Goal: Task Accomplishment & Management: Manage account settings

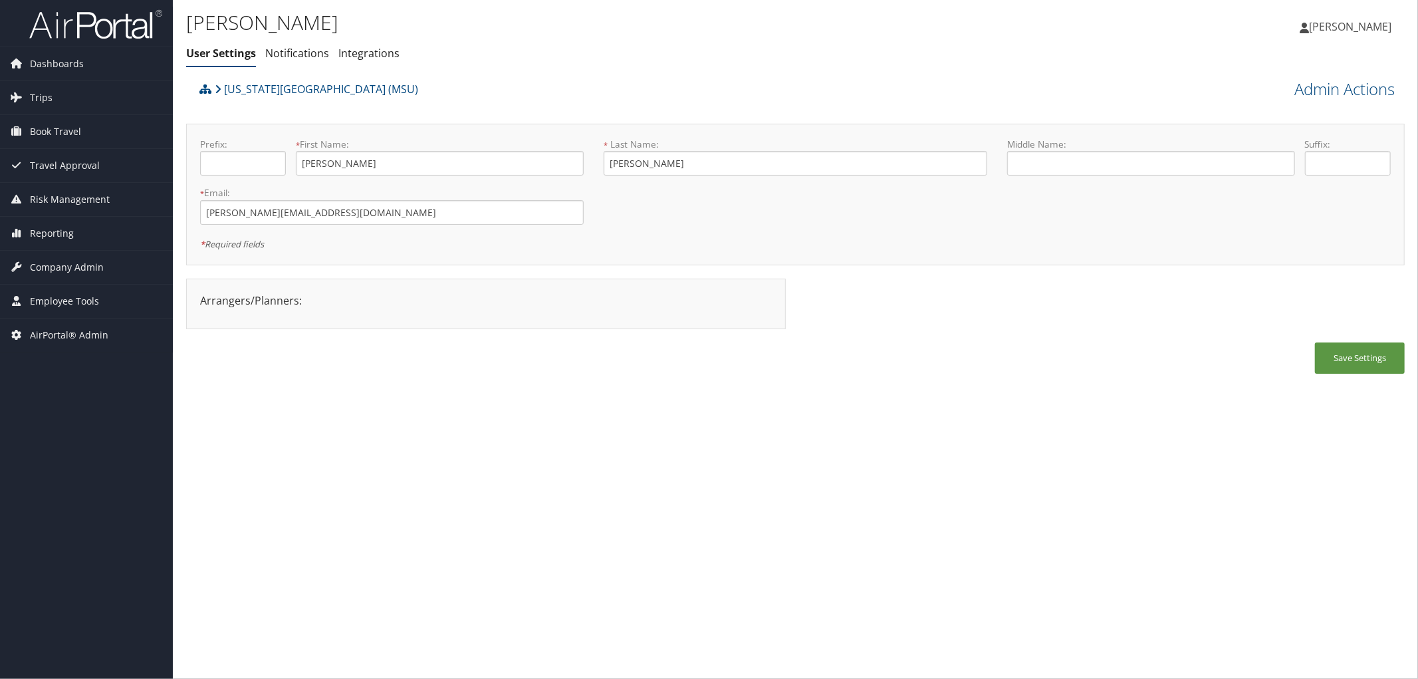
click at [563, 42] on ul "User Settings Notifications Integrations" at bounding box center [592, 54] width 812 height 24
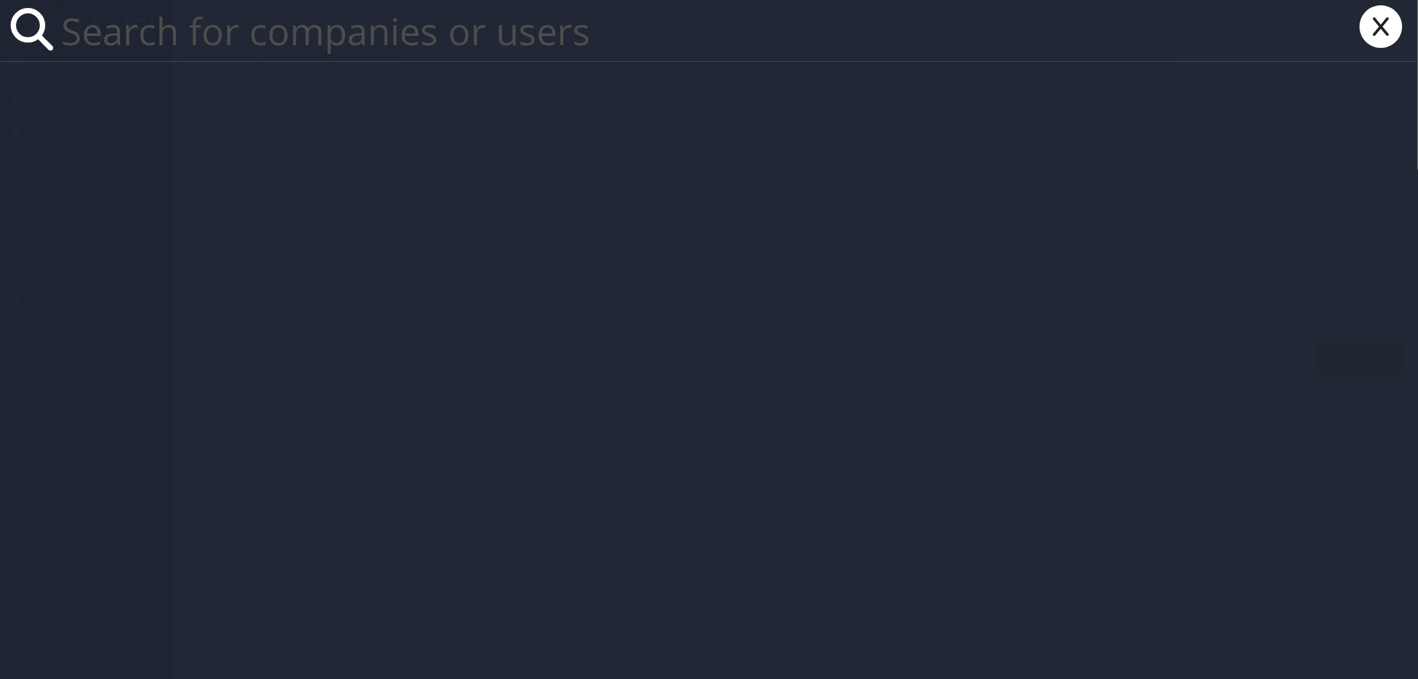
paste input "Toshio Shimada"
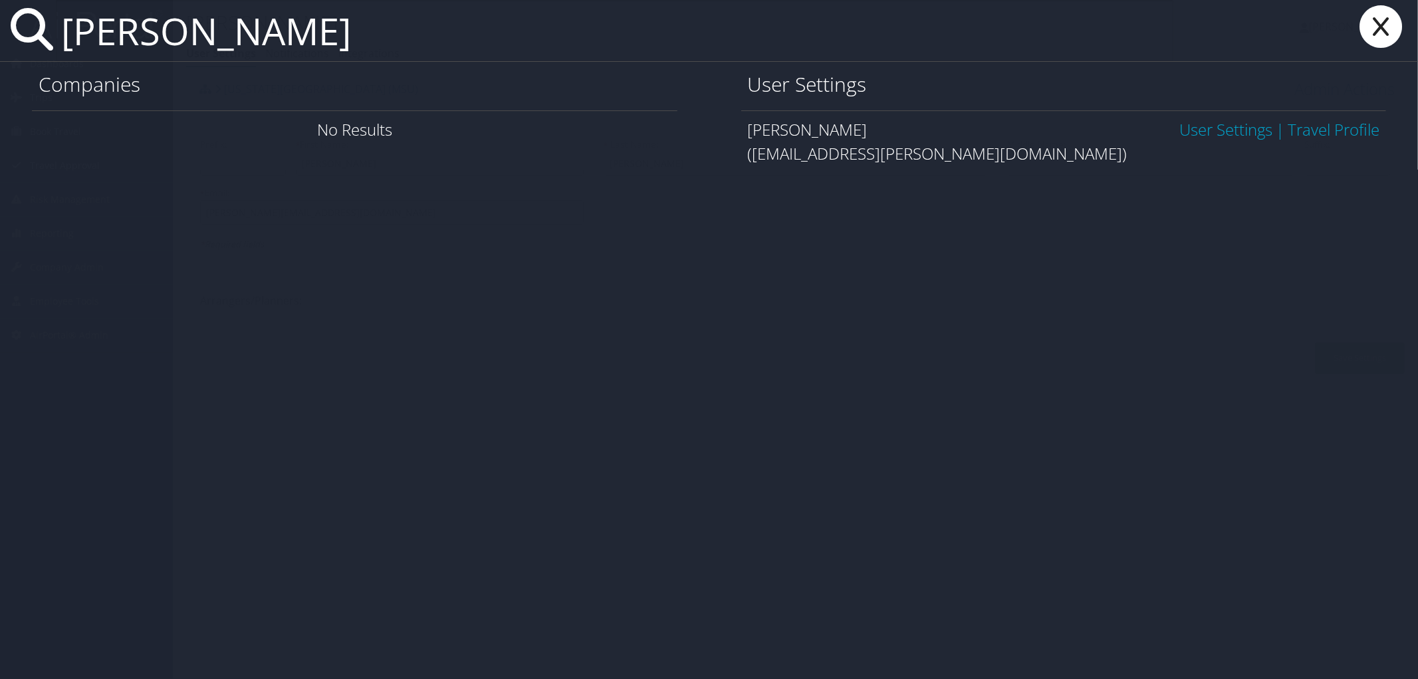
type input "Toshio Shimada"
click at [1226, 131] on link "User Settings" at bounding box center [1225, 129] width 93 height 22
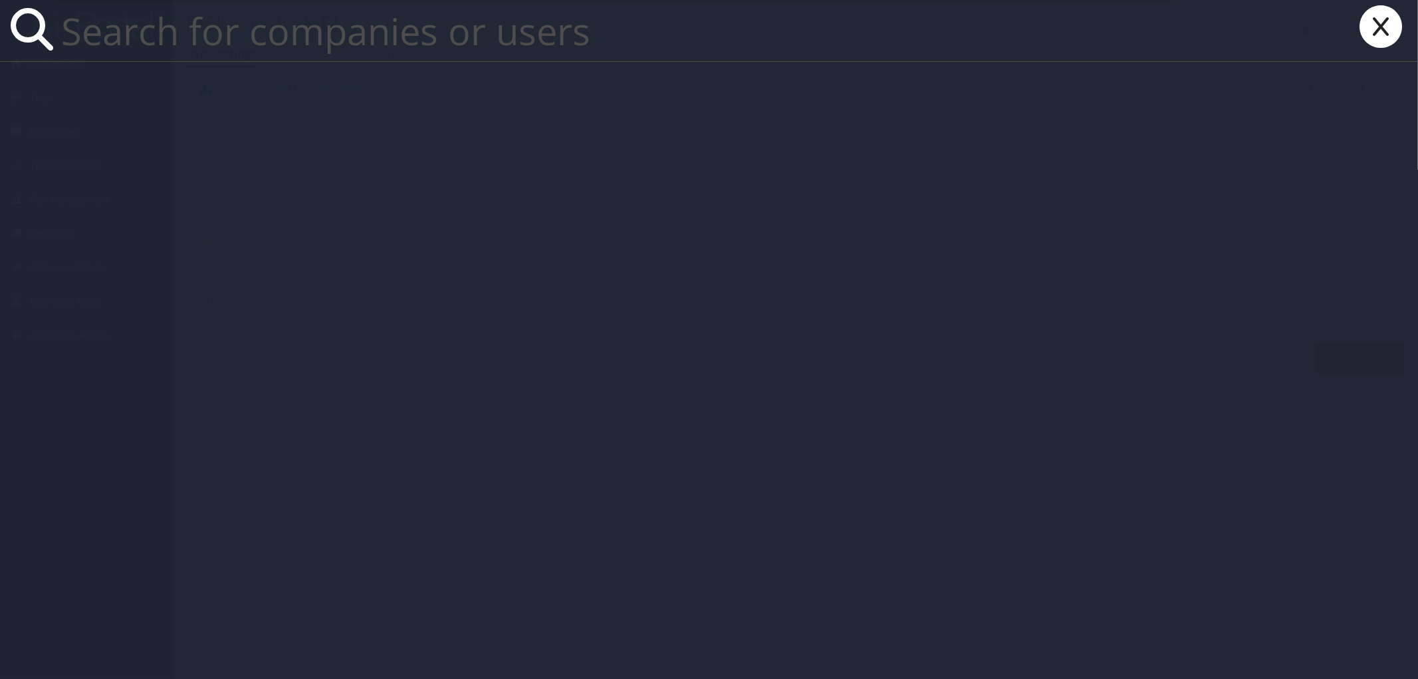
paste input "[EMAIL_ADDRESS][DOMAIN_NAME]"
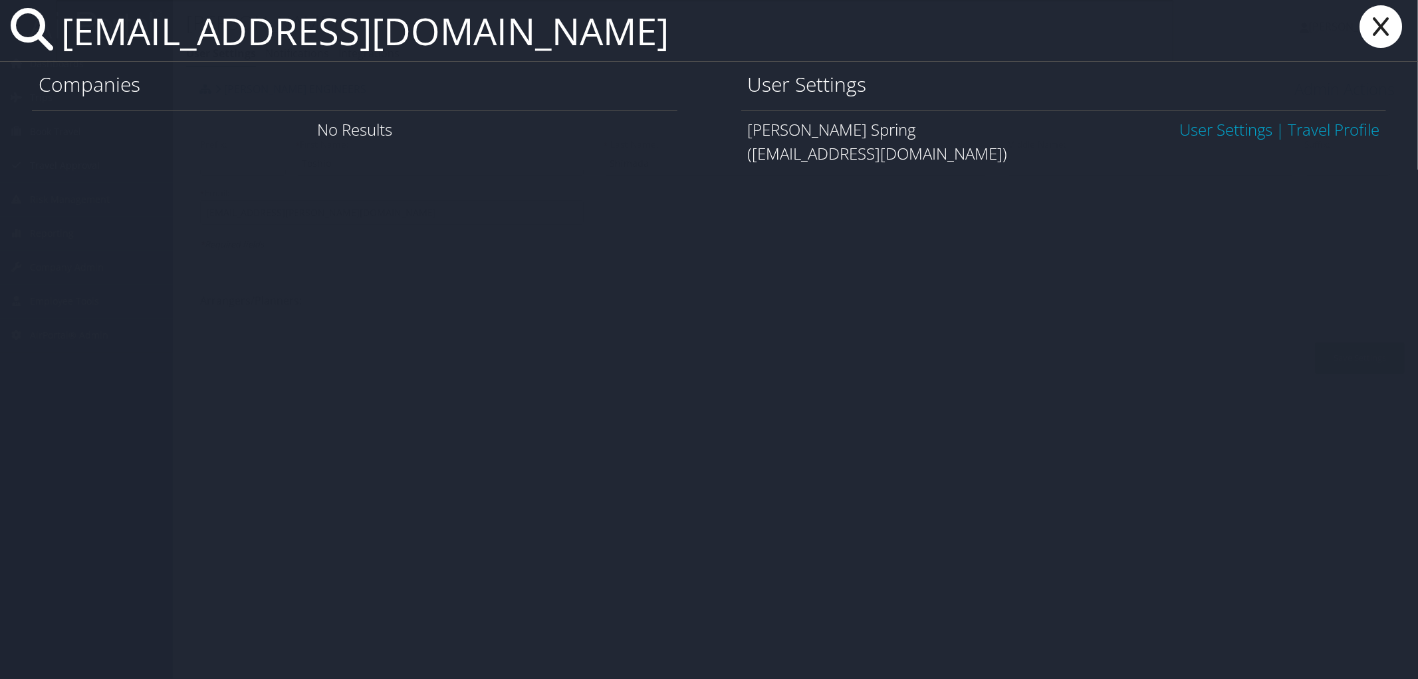
type input "[EMAIL_ADDRESS][DOMAIN_NAME]"
click at [1221, 128] on link "User Settings" at bounding box center [1225, 129] width 93 height 22
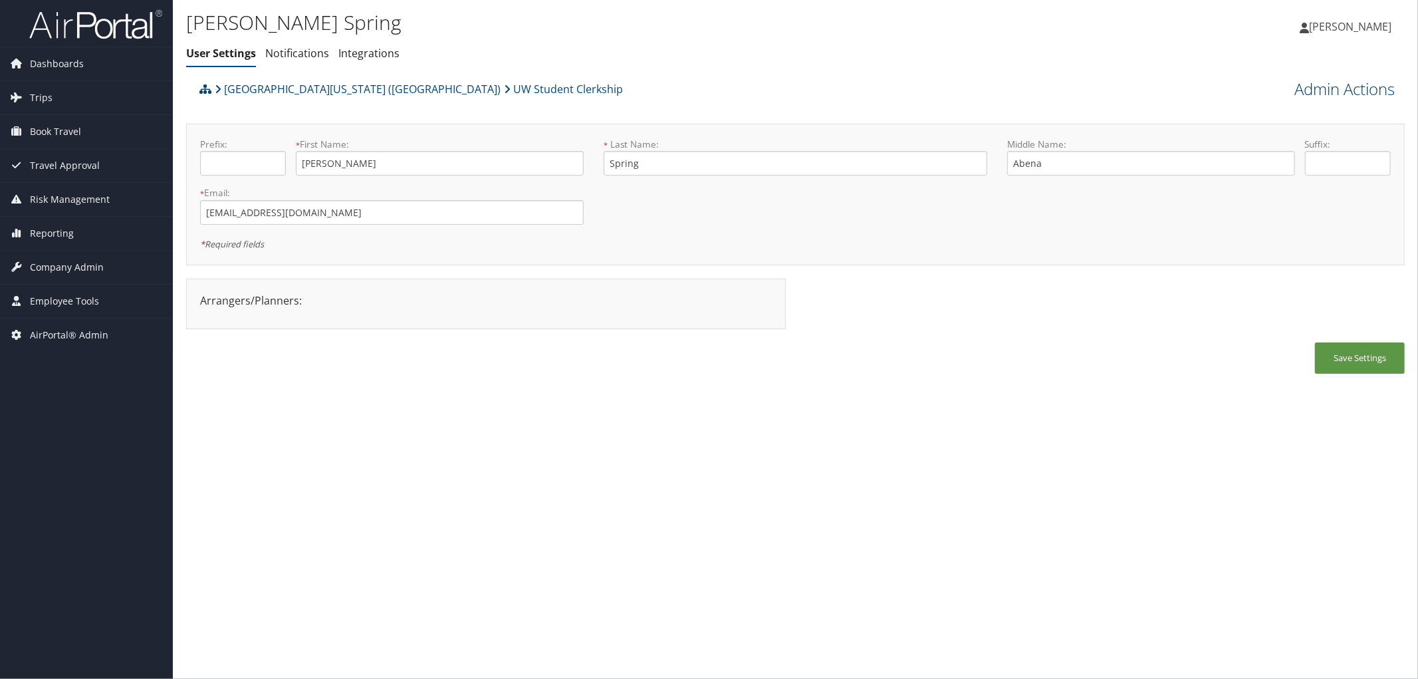
click at [1320, 82] on link "Admin Actions" at bounding box center [1344, 89] width 100 height 23
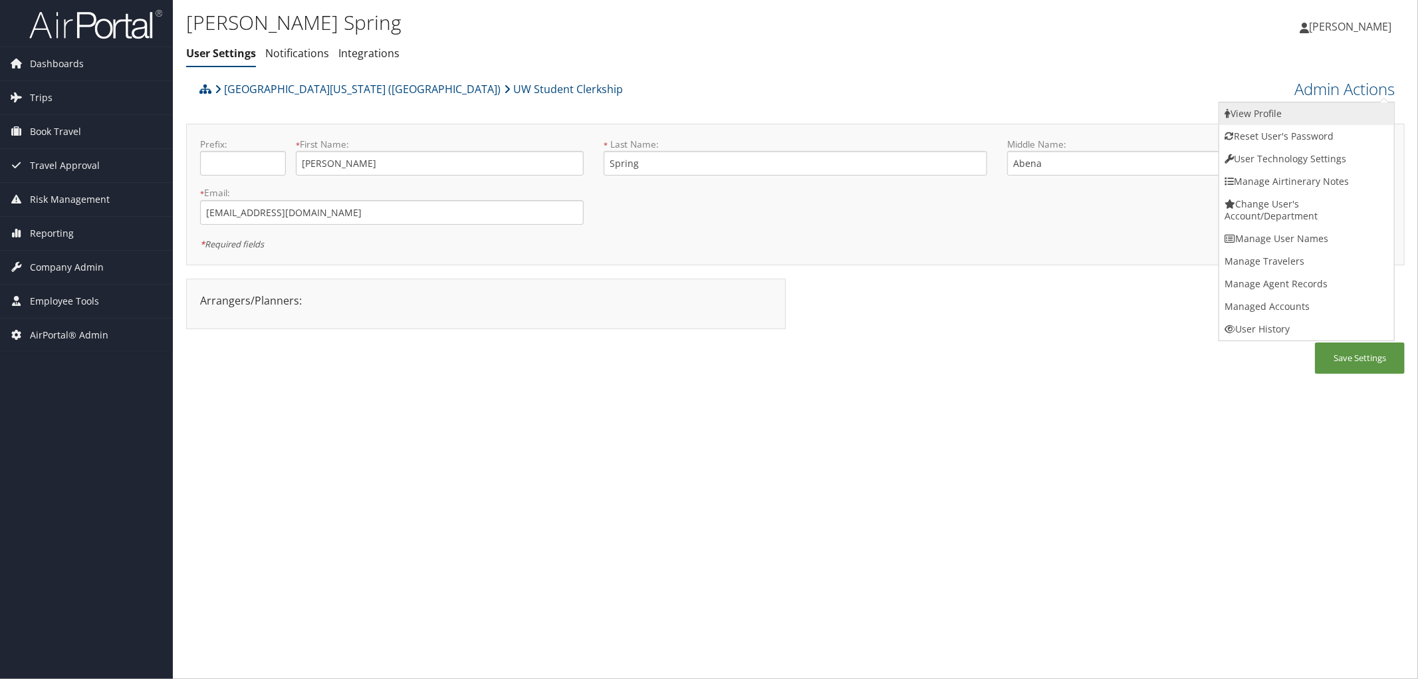
click at [1251, 116] on link "View Profile" at bounding box center [1306, 113] width 175 height 23
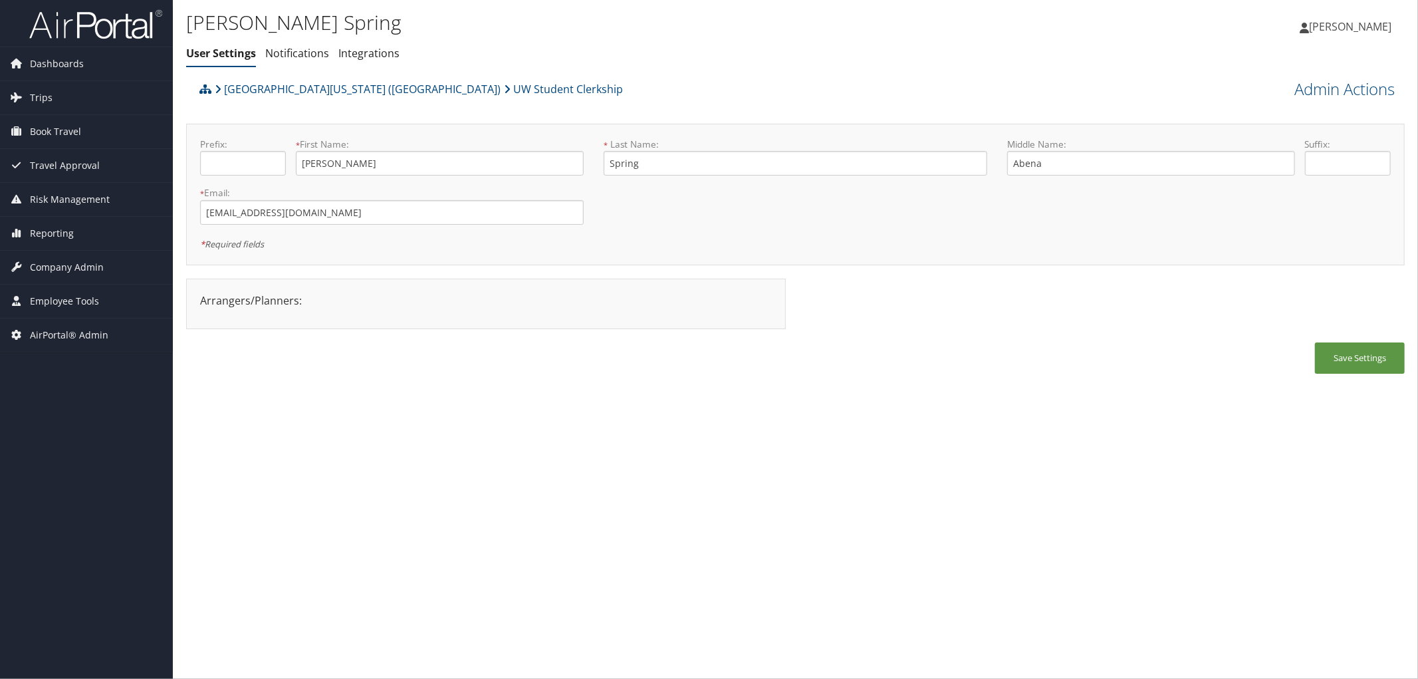
click at [574, 78] on div "University of Washington (UW) UW Student Clerkship" at bounding box center [643, 94] width 894 height 36
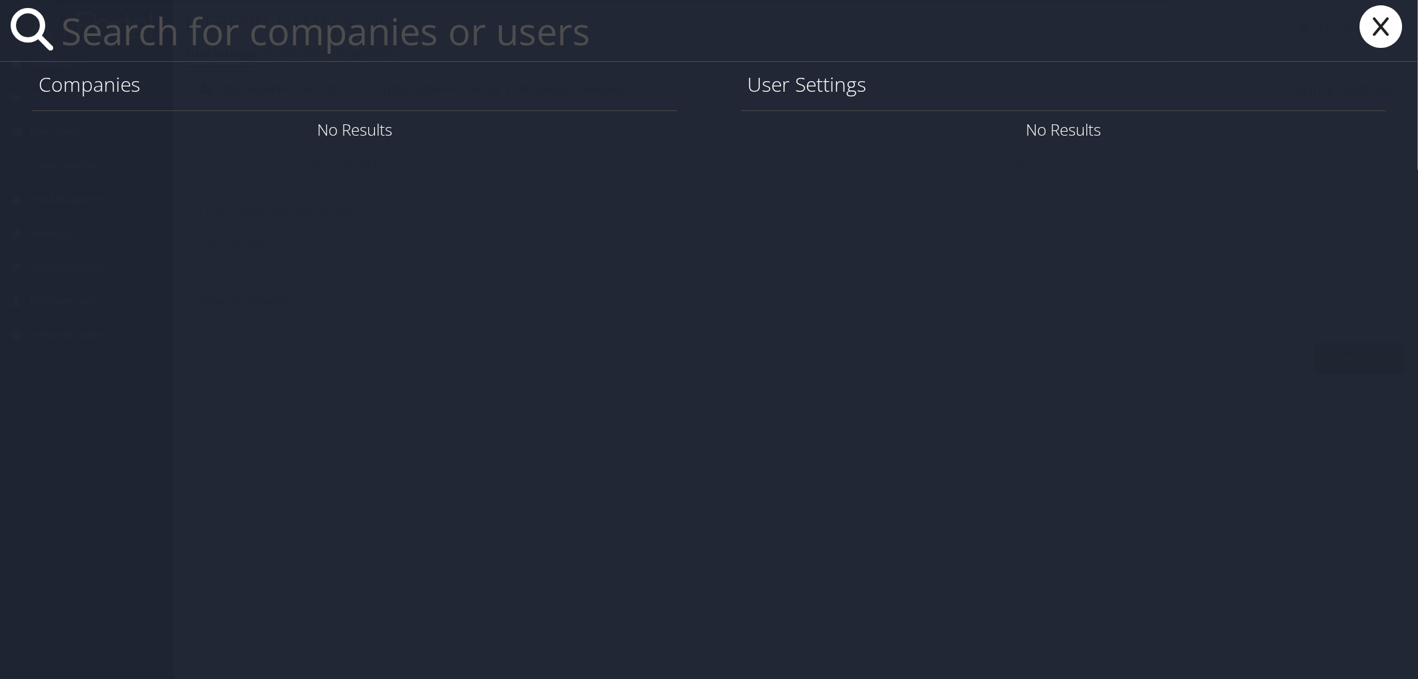
paste input "[EMAIL_ADDRESS][DOMAIN_NAME]"
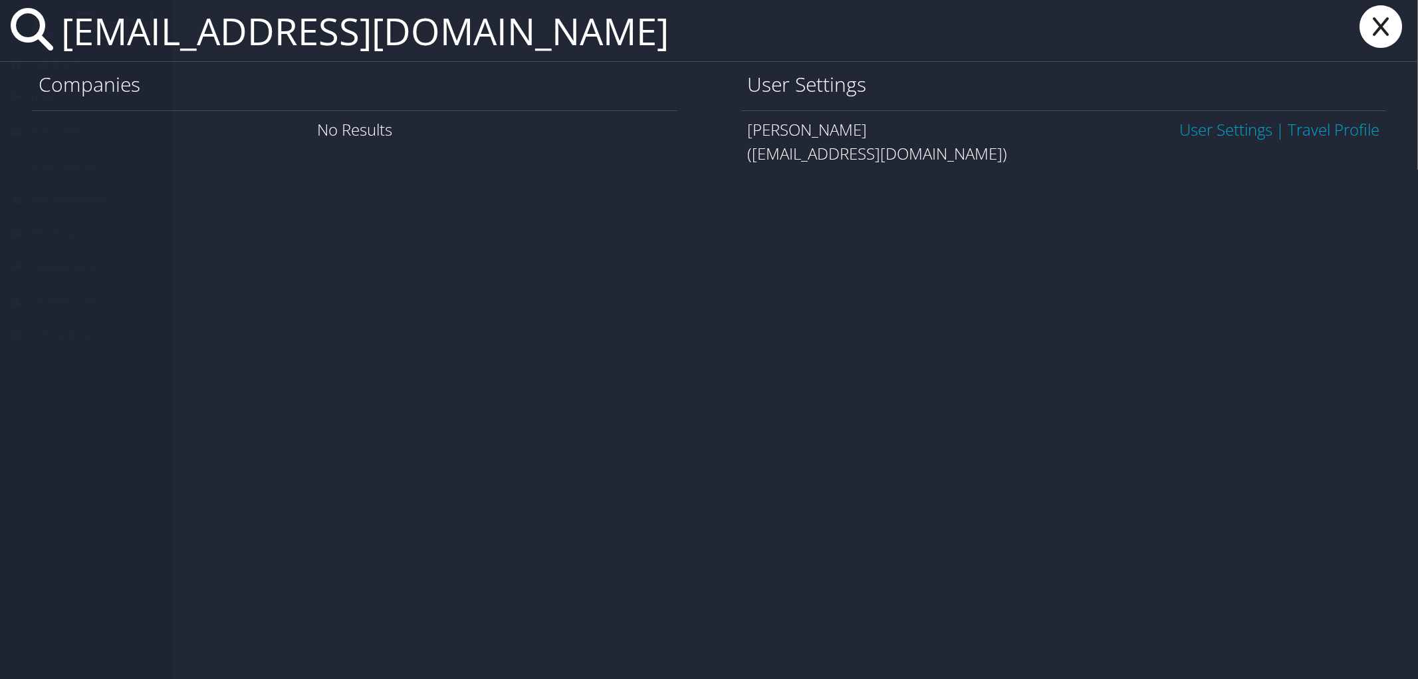
type input "[EMAIL_ADDRESS][DOMAIN_NAME]"
click at [1207, 124] on link "User Settings" at bounding box center [1225, 129] width 93 height 22
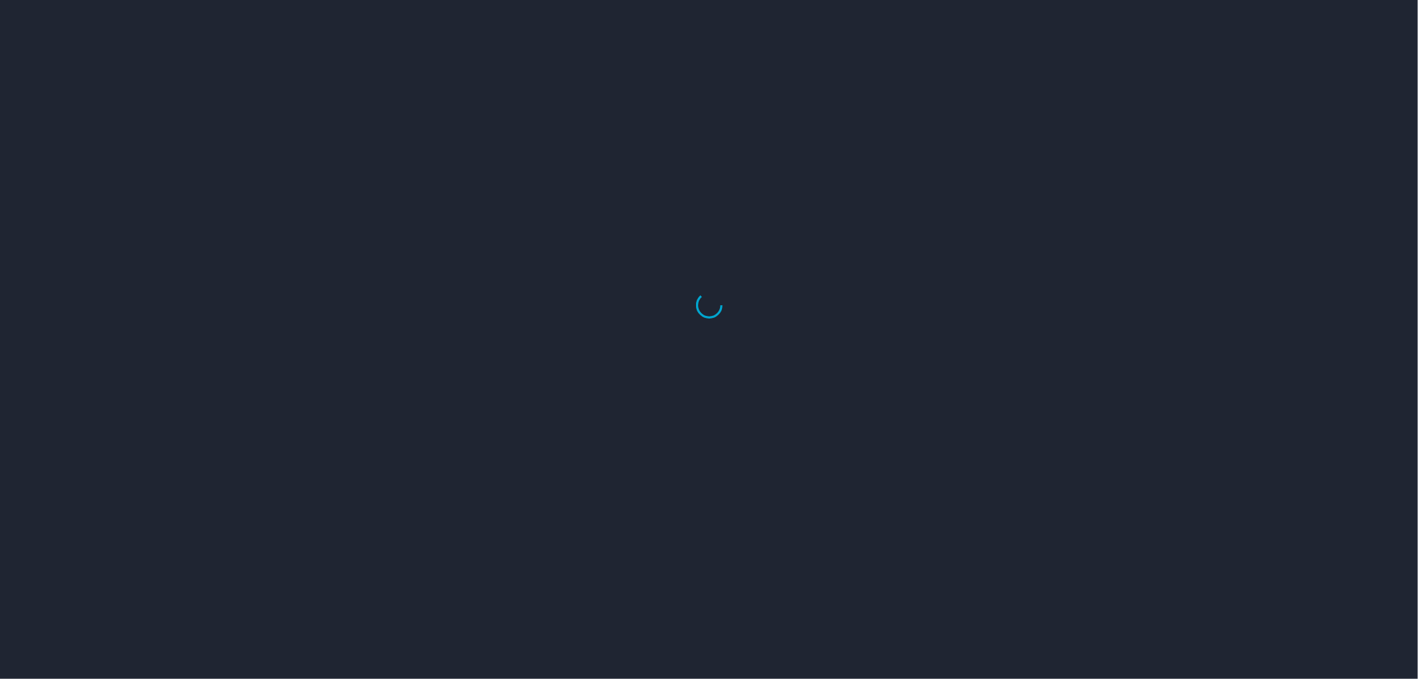
select select "US"
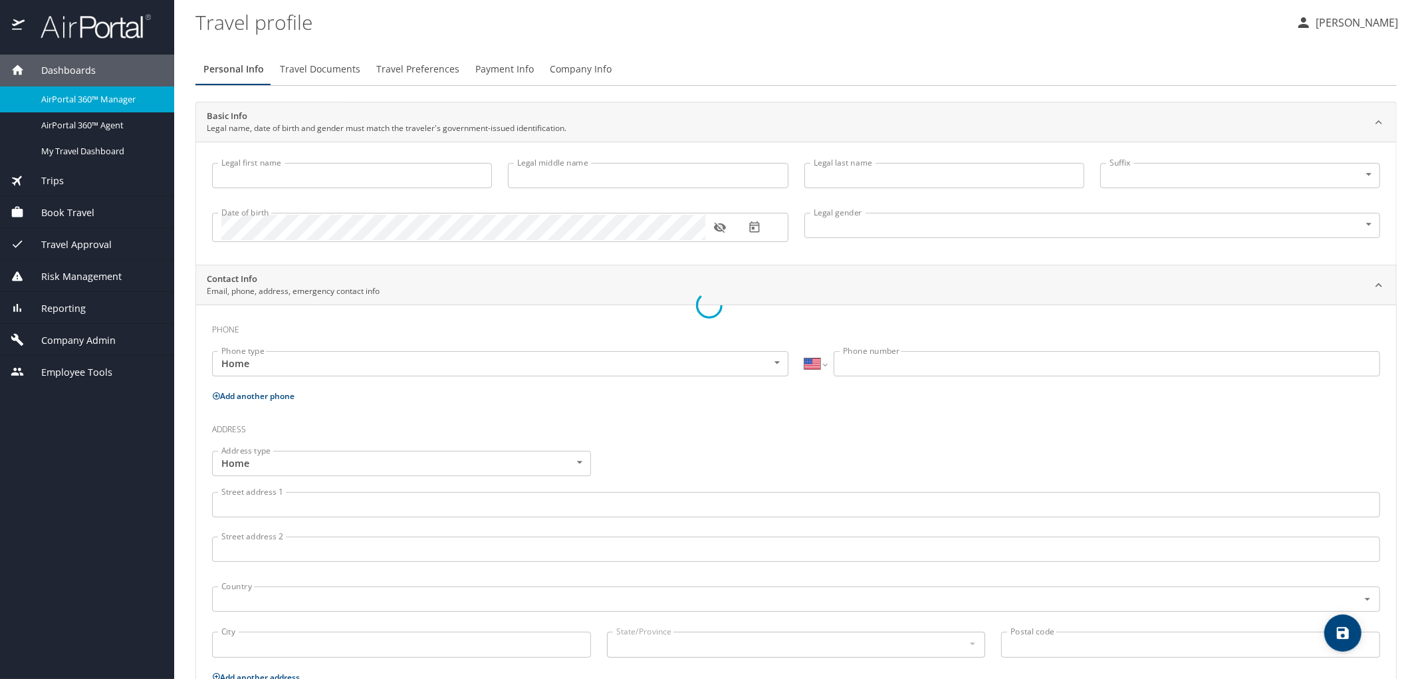
type input "[PERSON_NAME]"
type input "Abena"
type input "Spring"
type input "Female"
select select "US"
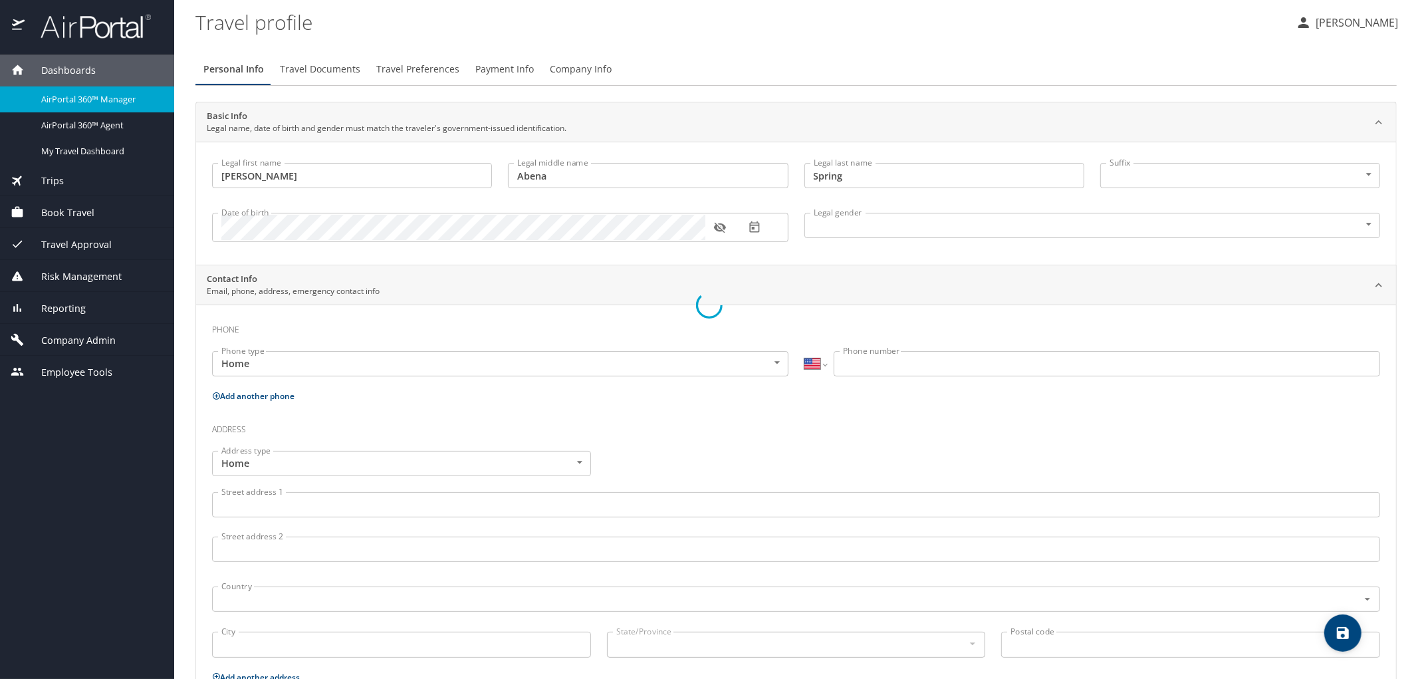
select select "US"
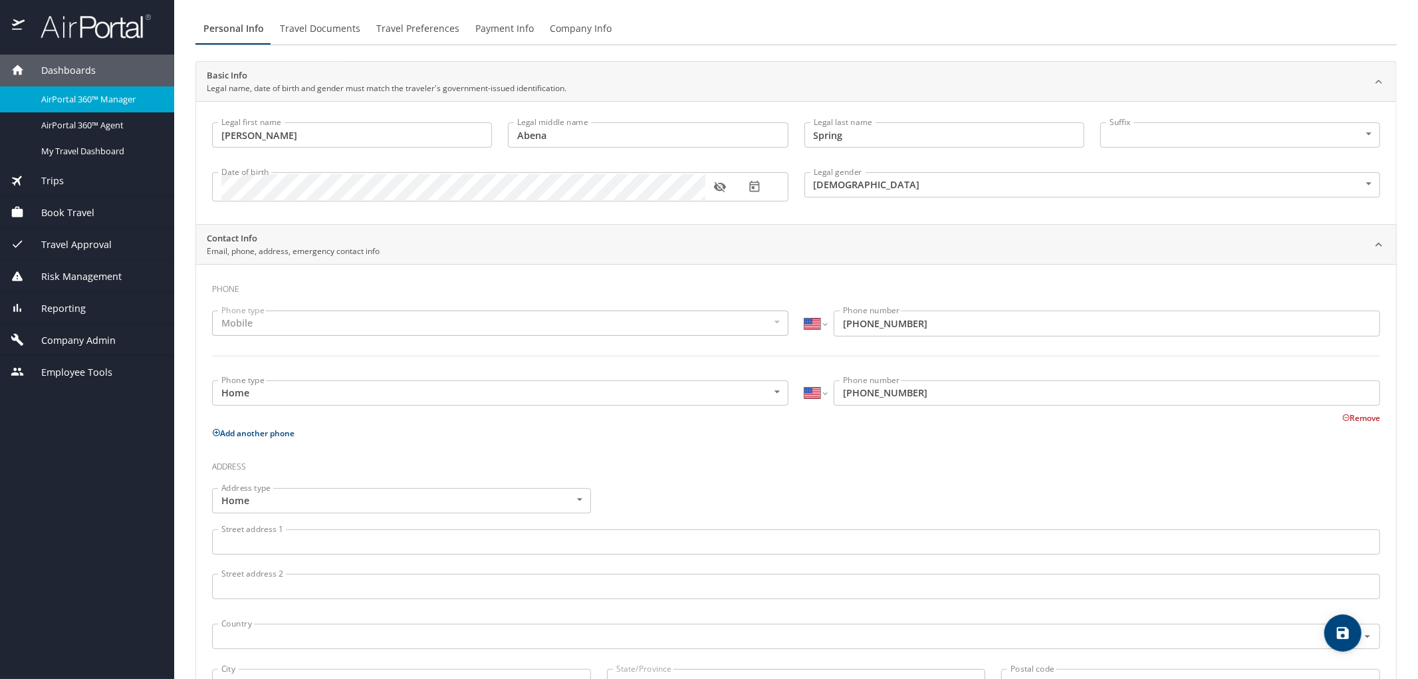
scroll to position [277, 0]
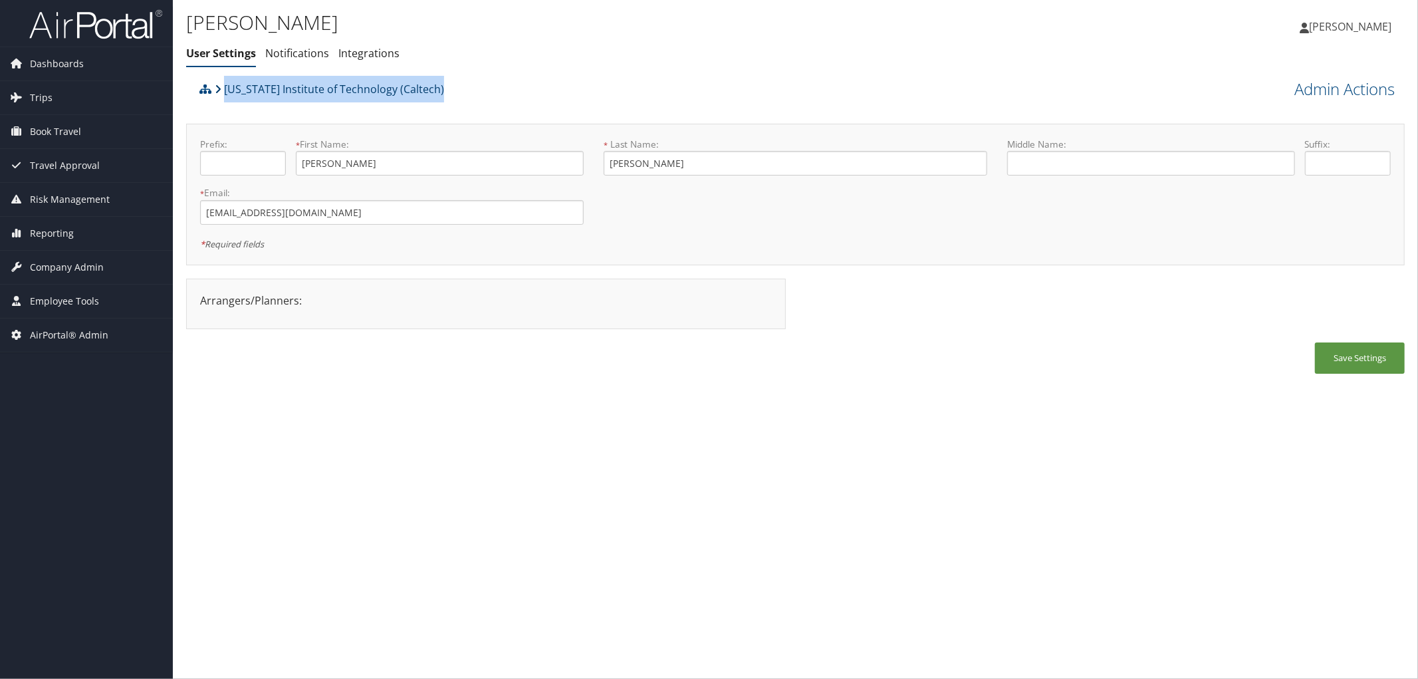
drag, startPoint x: 415, startPoint y: 93, endPoint x: 225, endPoint y: 89, distance: 190.2
click at [225, 89] on div "[US_STATE] Institute of Technology (Caltech)" at bounding box center [643, 94] width 894 height 36
copy link "[US_STATE] Institute of Technology (Caltech)"
